Goal: Task Accomplishment & Management: Use online tool/utility

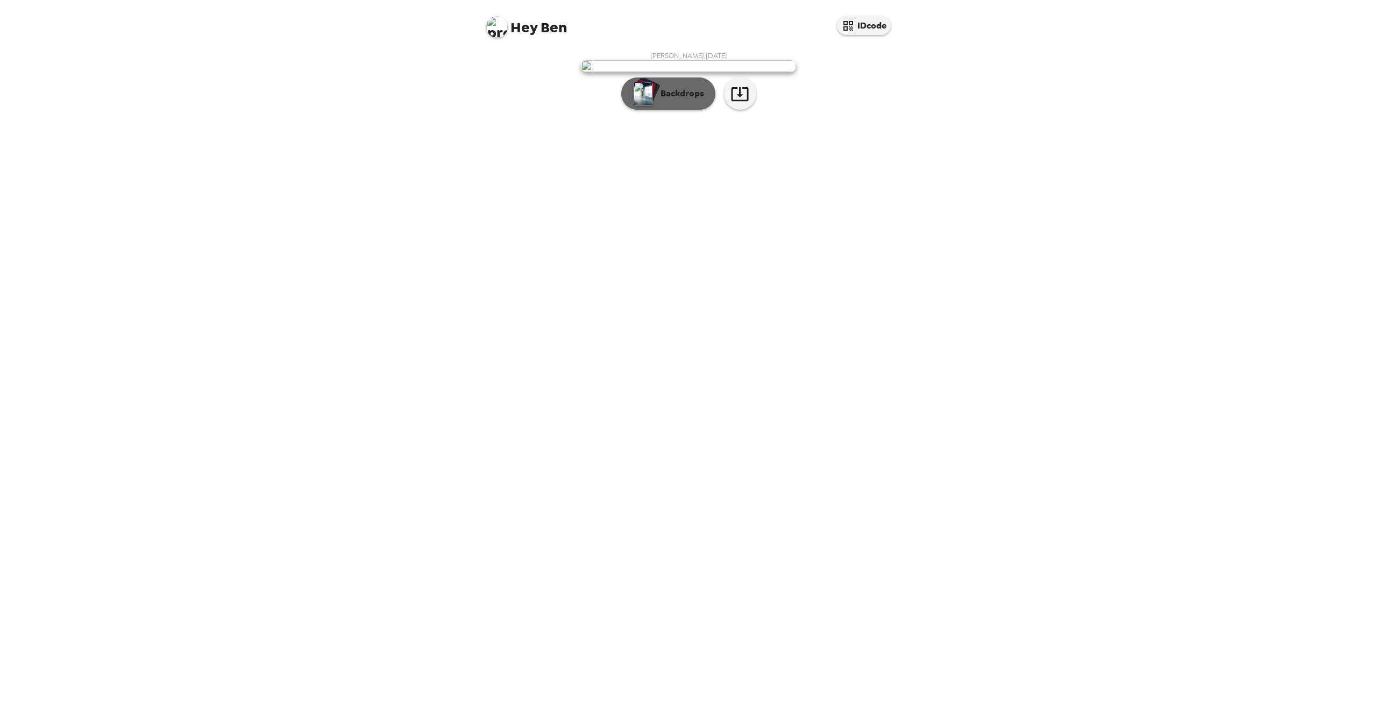
click at [673, 100] on p "Backdrops" at bounding box center [679, 93] width 49 height 13
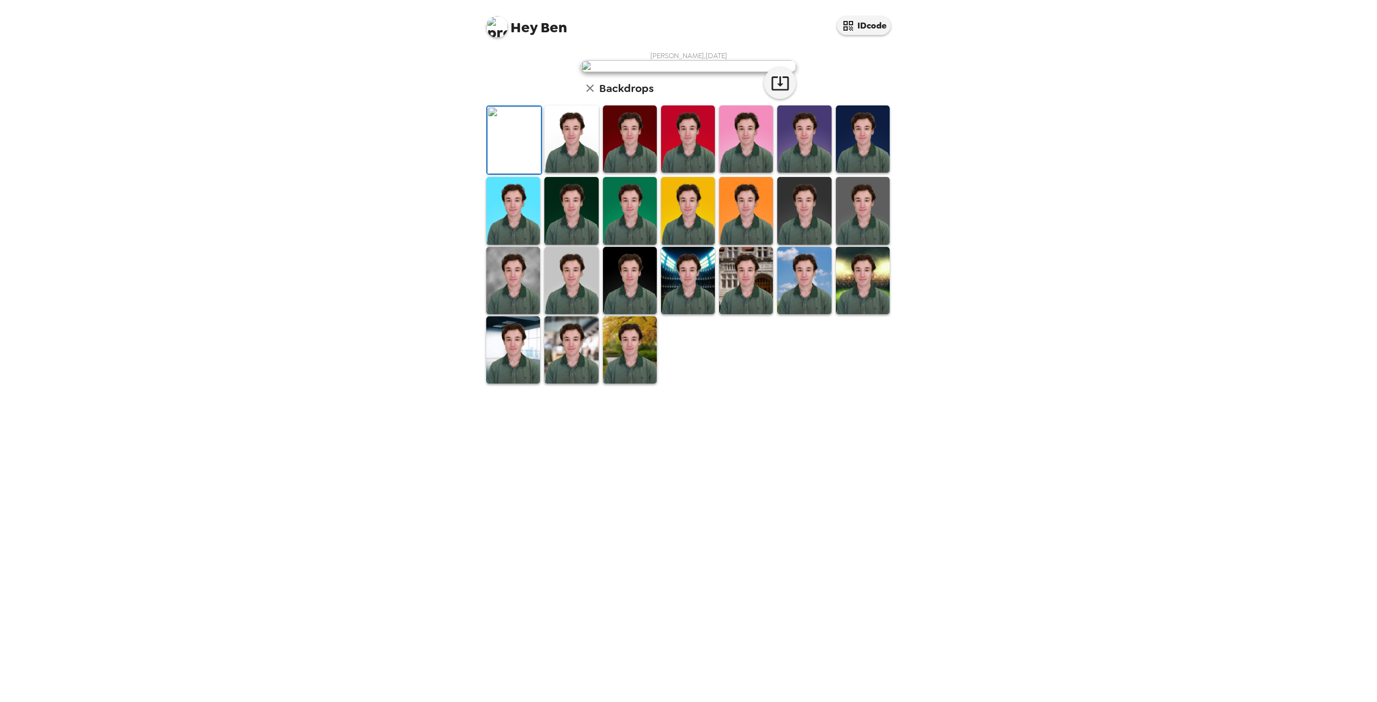
click at [583, 173] on img at bounding box center [571, 138] width 54 height 67
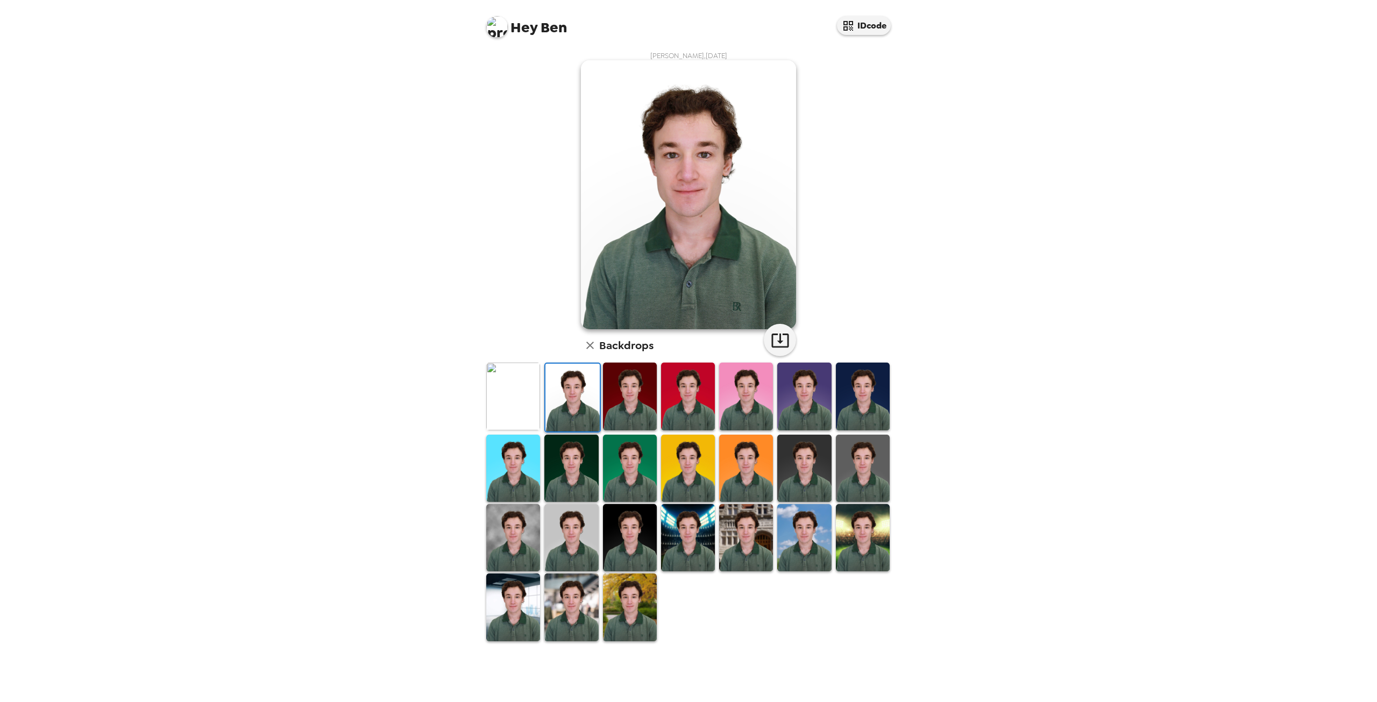
click at [530, 403] on img at bounding box center [513, 396] width 54 height 67
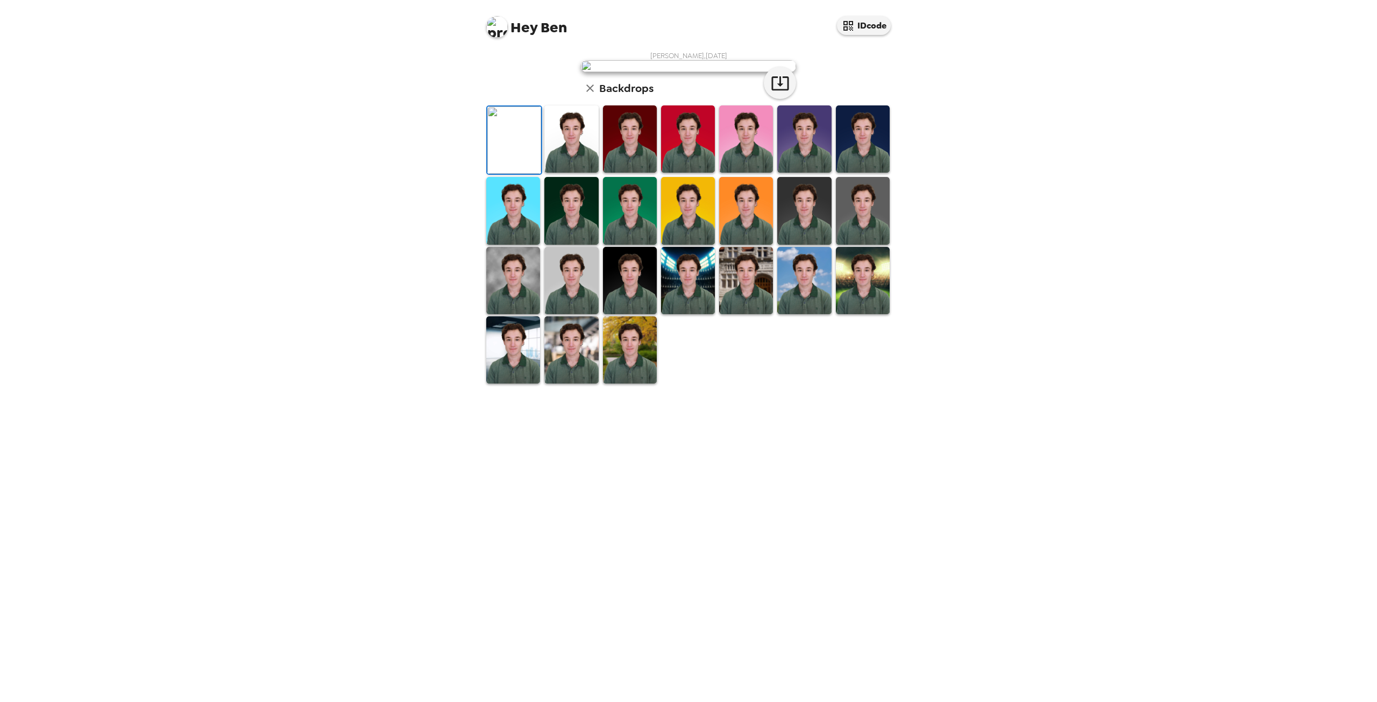
click at [745, 314] on img at bounding box center [746, 280] width 54 height 67
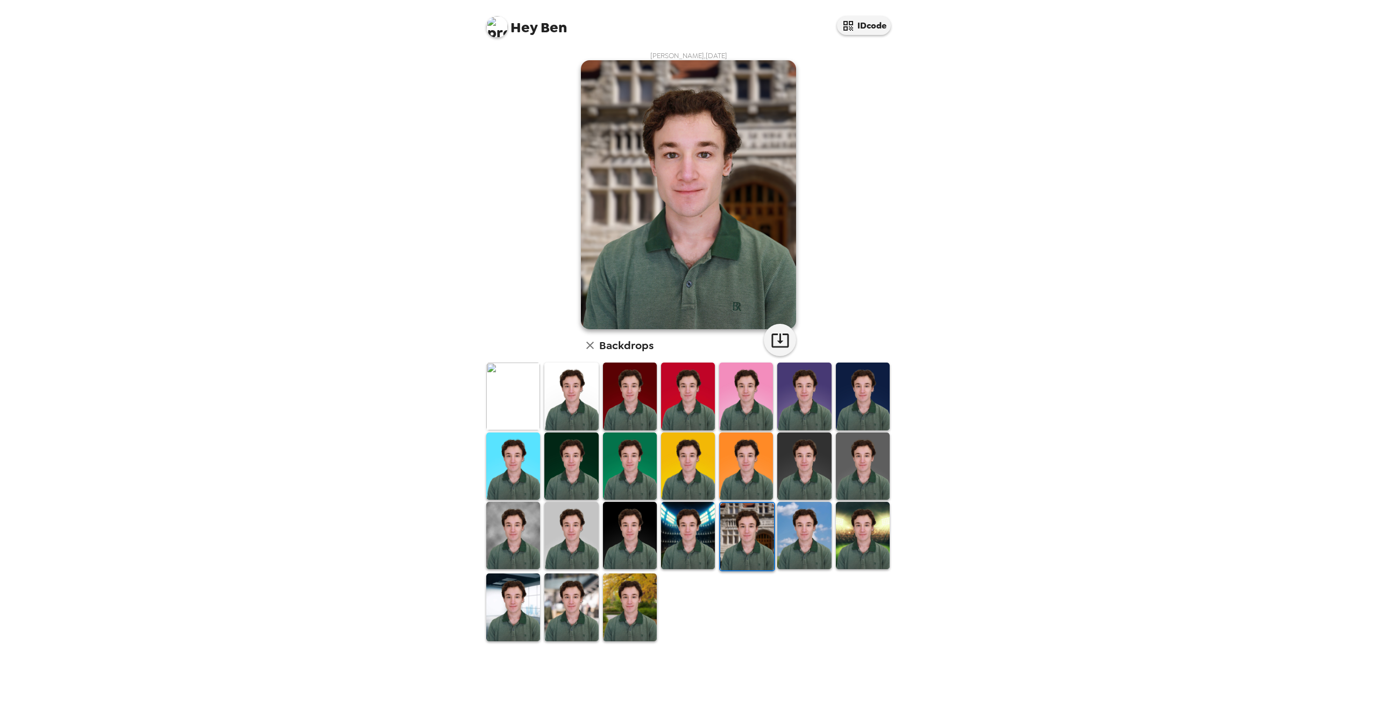
click at [577, 387] on img at bounding box center [571, 396] width 54 height 67
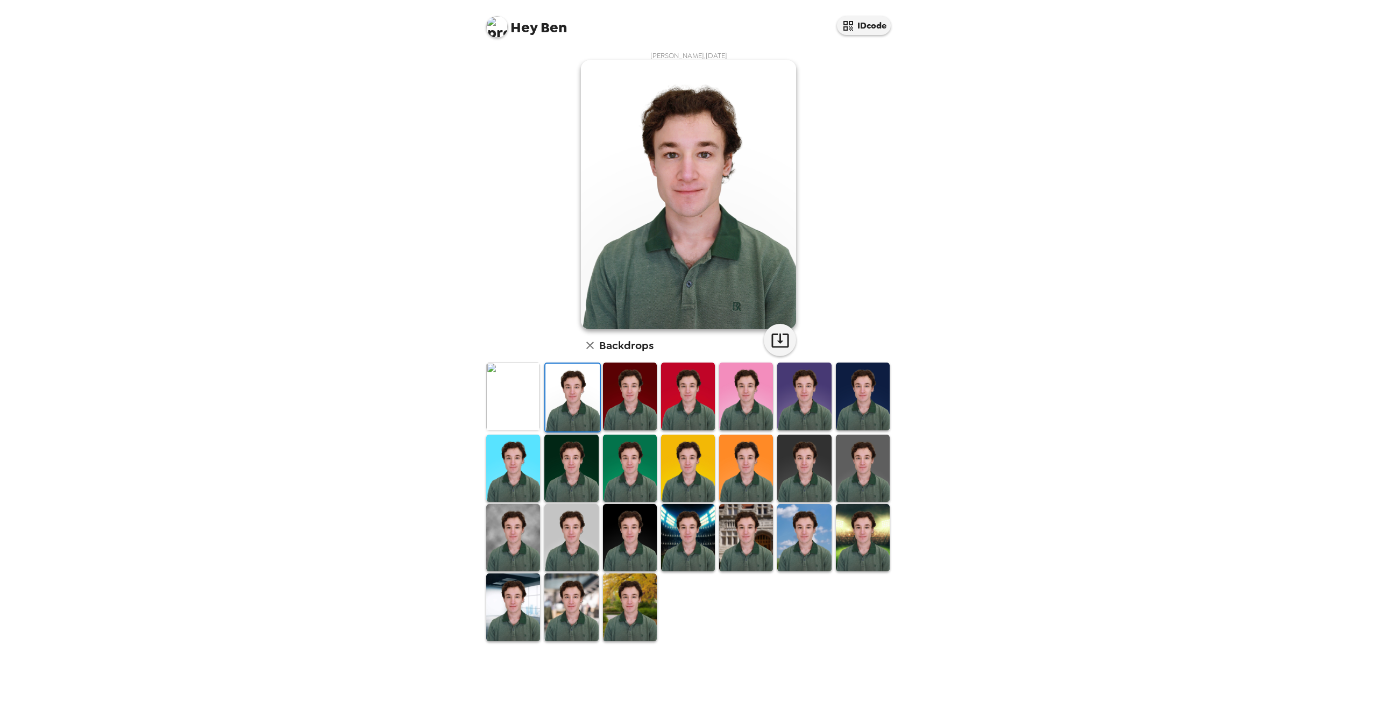
click at [509, 407] on img at bounding box center [513, 396] width 54 height 67
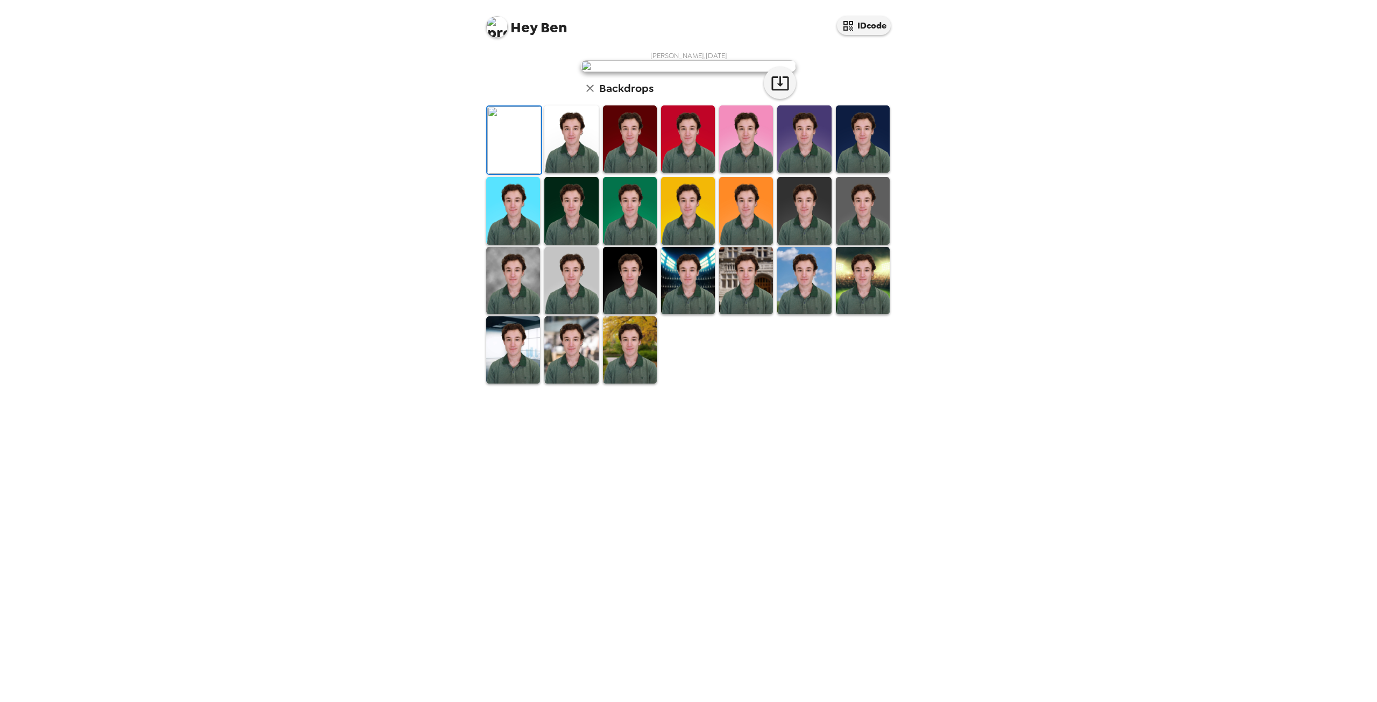
click at [512, 244] on img at bounding box center [513, 210] width 54 height 67
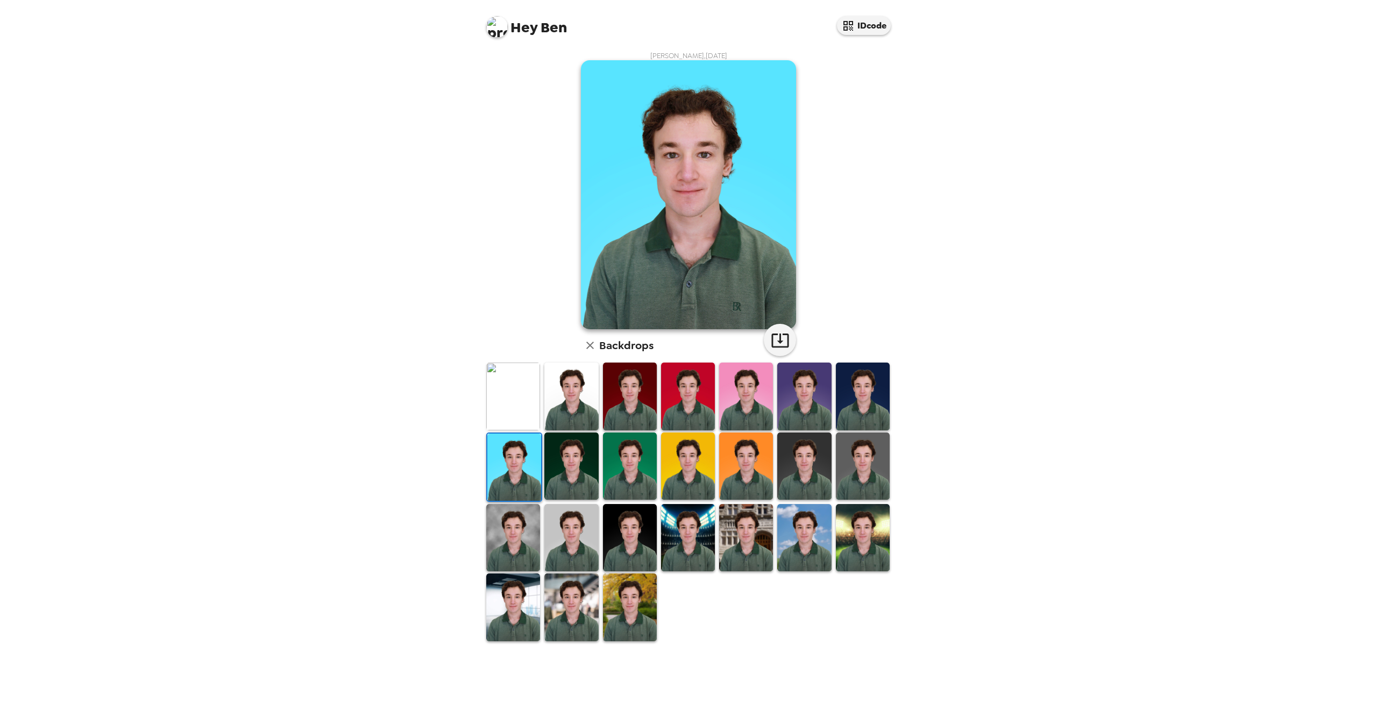
click at [556, 462] on img at bounding box center [571, 465] width 54 height 67
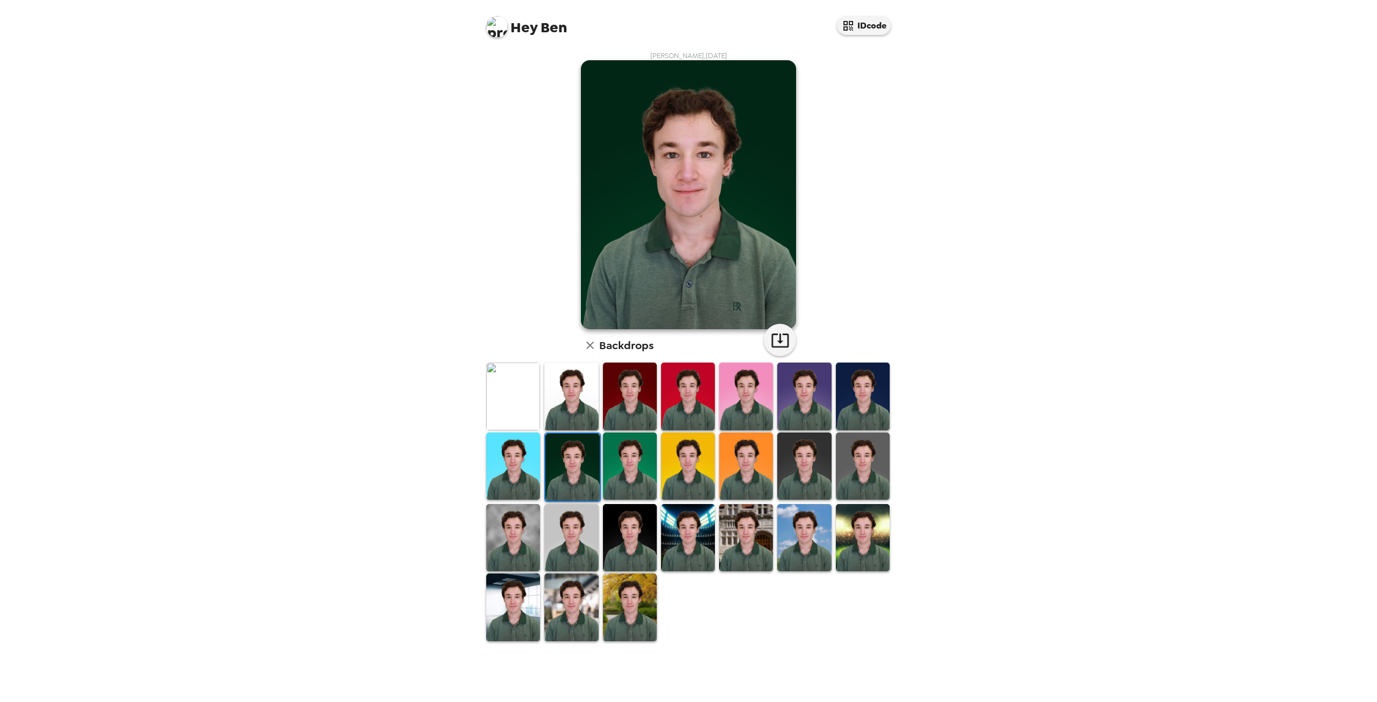
click at [606, 461] on img at bounding box center [630, 465] width 54 height 67
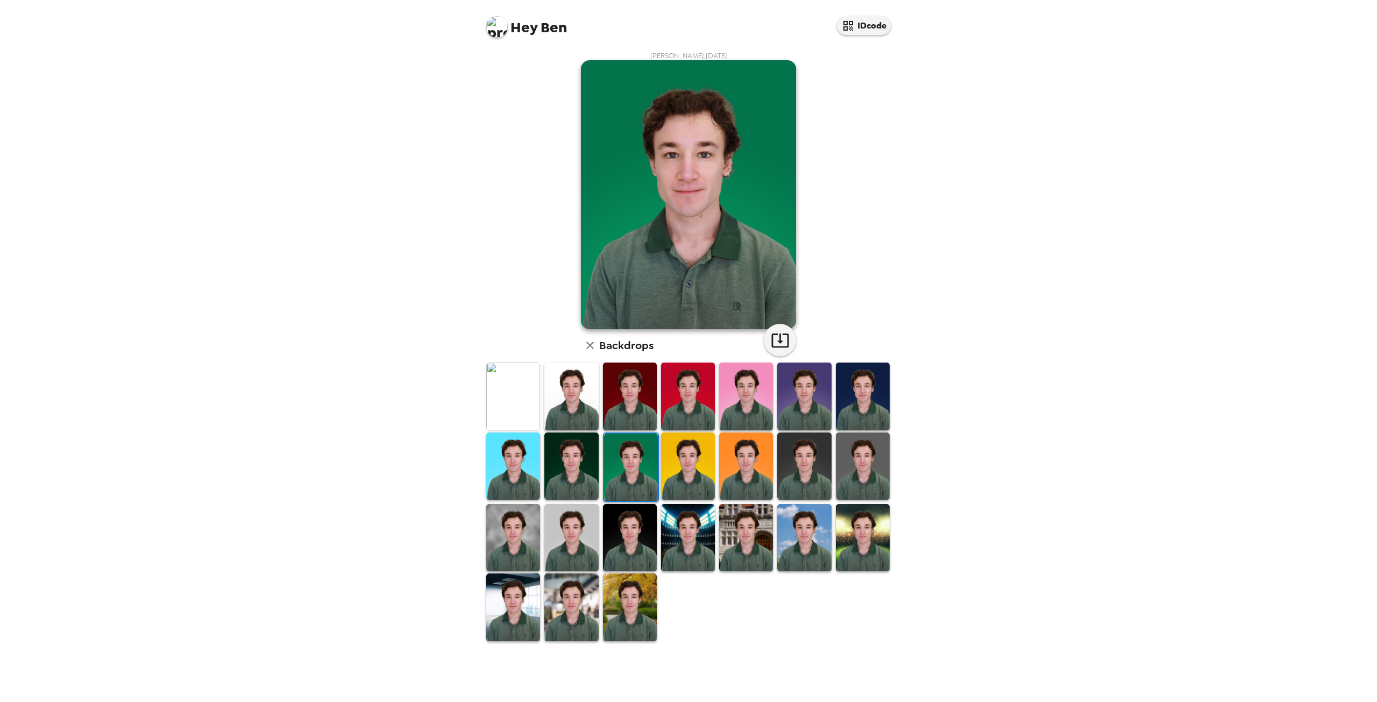
click at [654, 461] on img at bounding box center [631, 467] width 54 height 67
click at [876, 515] on img at bounding box center [863, 537] width 54 height 67
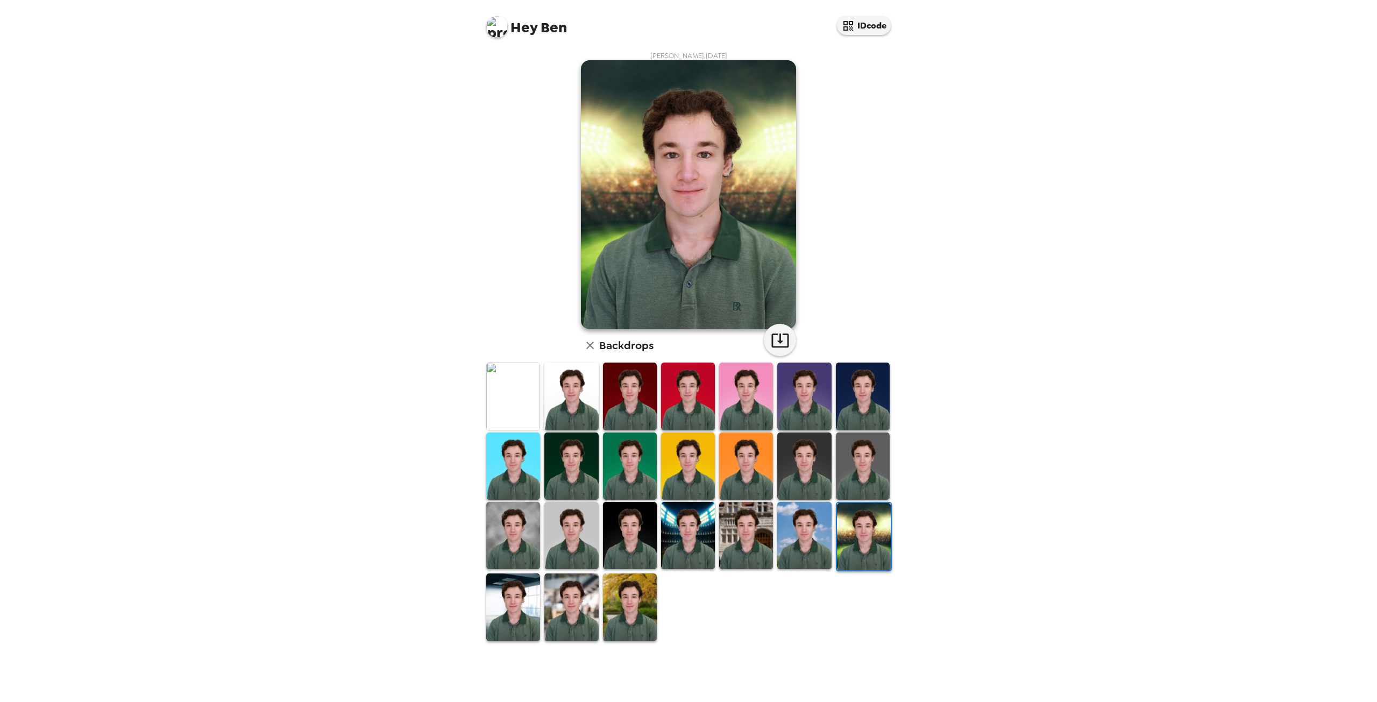
click at [576, 395] on img at bounding box center [571, 396] width 54 height 67
